Goal: Find specific page/section: Find specific page/section

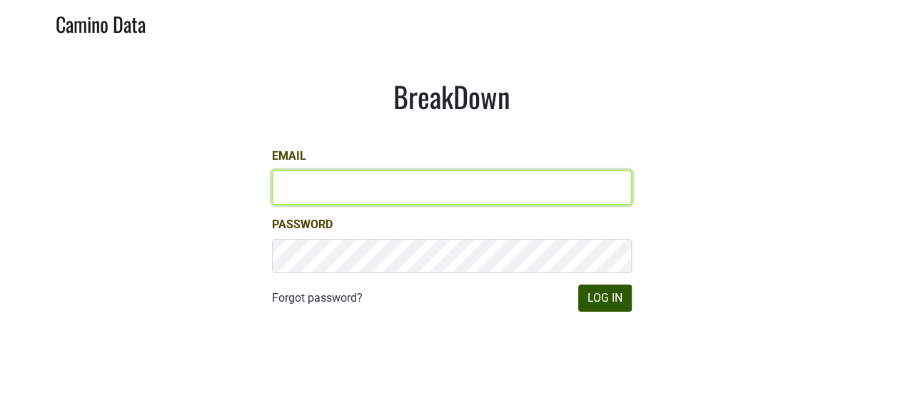
type input "[EMAIL_ADDRESS][DOMAIN_NAME]"
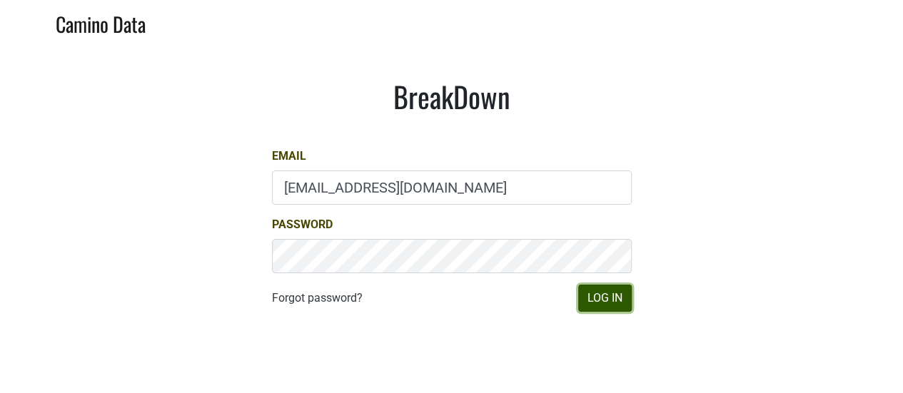
click at [598, 303] on button "Log In" at bounding box center [605, 298] width 54 height 27
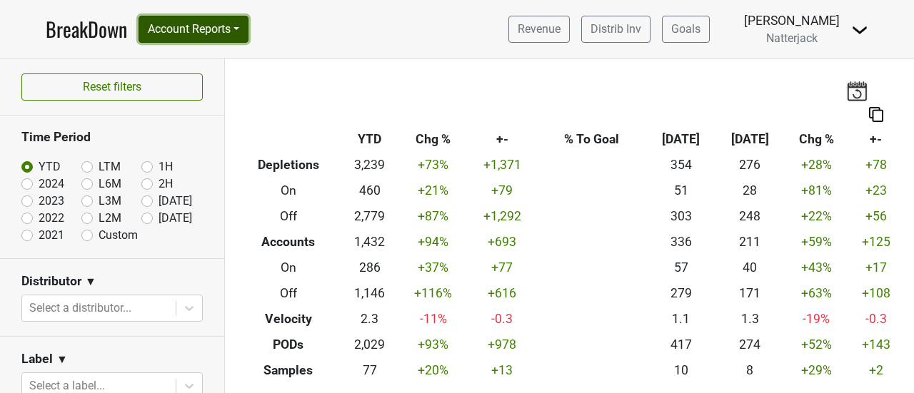
click at [243, 37] on button "Account Reports" at bounding box center [193, 29] width 110 height 27
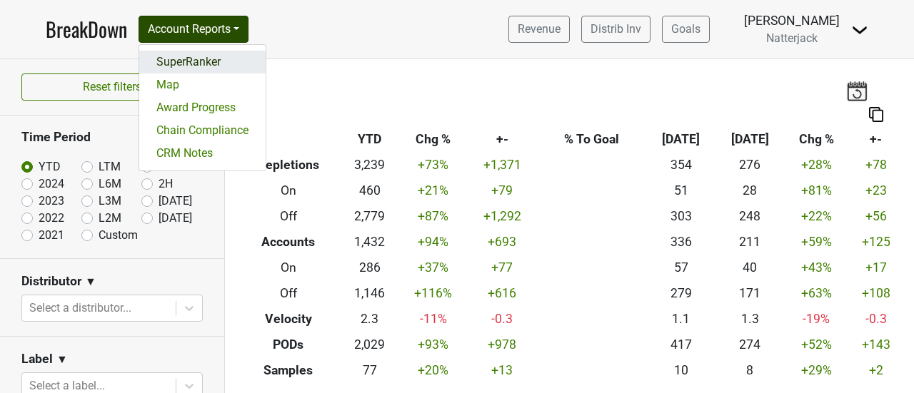
click at [236, 56] on link "SuperRanker" at bounding box center [202, 62] width 126 height 23
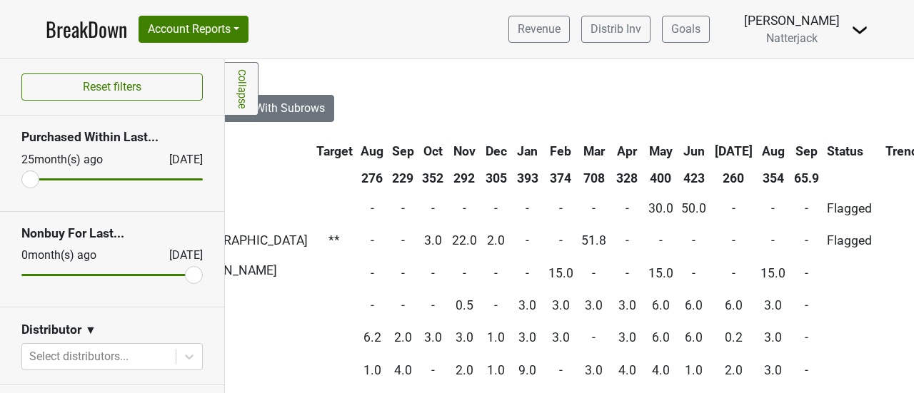
scroll to position [0, 510]
